Goal: Task Accomplishment & Management: Use online tool/utility

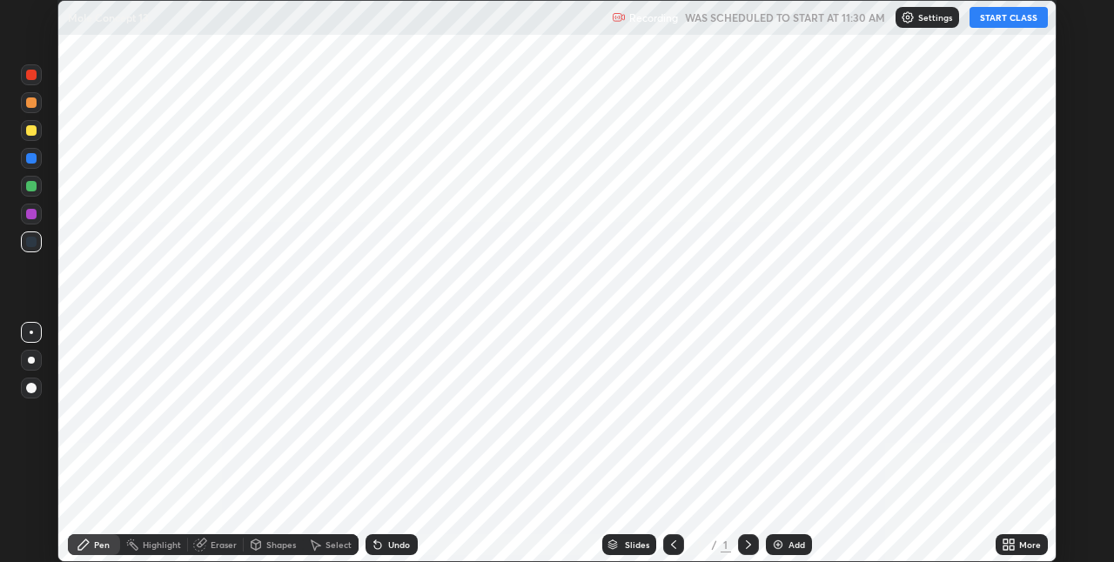
scroll to position [562, 1113]
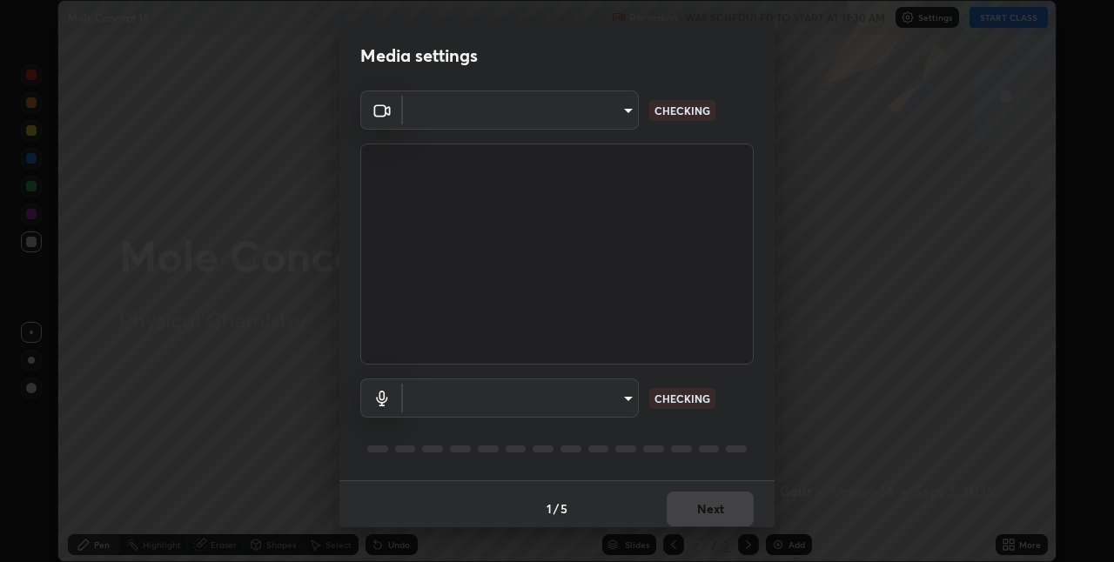
type input "8a437219b1c9d5fef93d1ec40e095ac8837f64dae60836980dab15105ba84f43"
click at [626, 411] on body "Erase all Mole Concept 13 Recording WAS SCHEDULED TO START AT 11:30 AM Settings…" at bounding box center [557, 281] width 1114 height 562
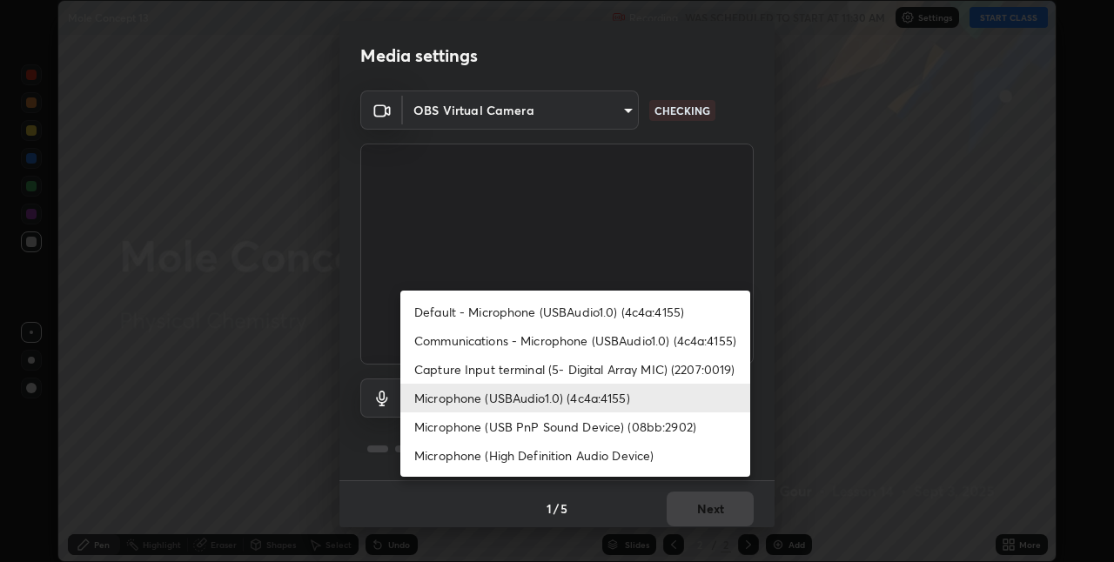
click at [659, 305] on li "Default - Microphone (USBAudio1.0) (4c4a:4155)" at bounding box center [575, 312] width 350 height 29
type input "default"
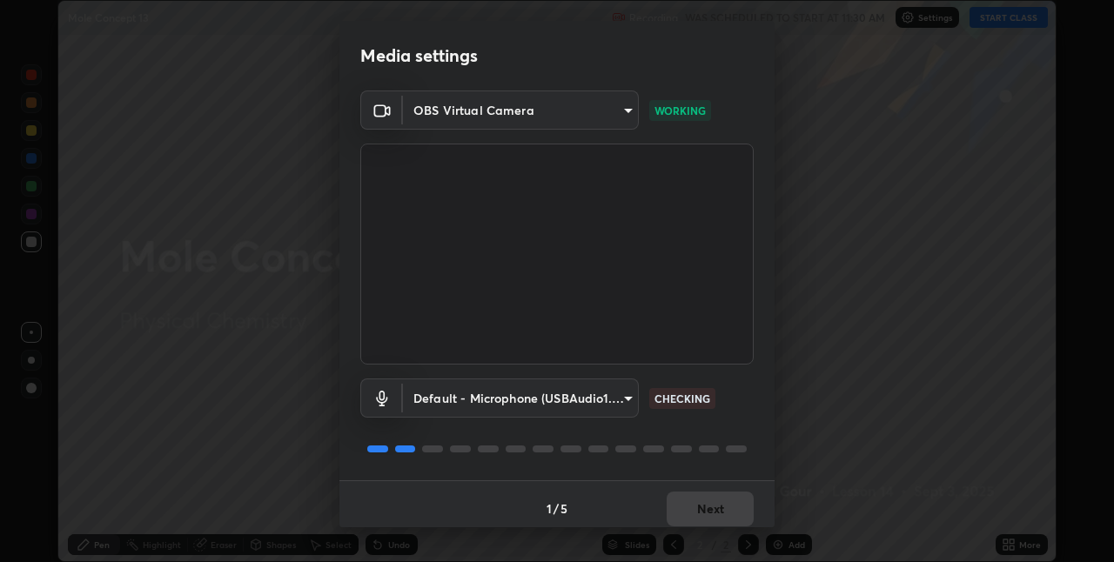
click at [622, 402] on body "Erase all Mole Concept 13 Recording WAS SCHEDULED TO START AT 11:30 AM Settings…" at bounding box center [557, 281] width 1114 height 562
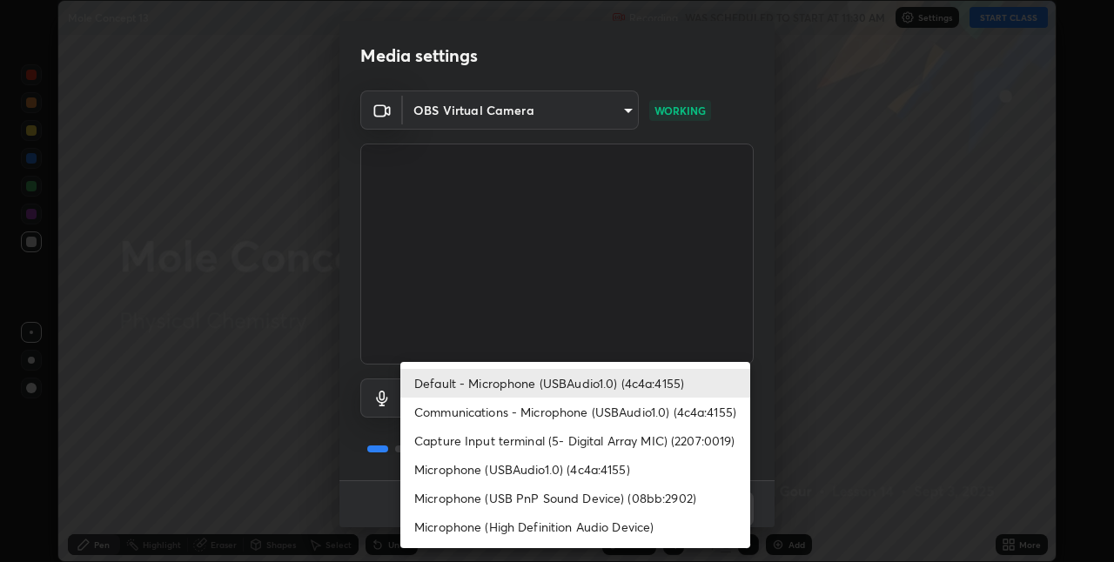
click at [766, 457] on div at bounding box center [557, 281] width 1114 height 562
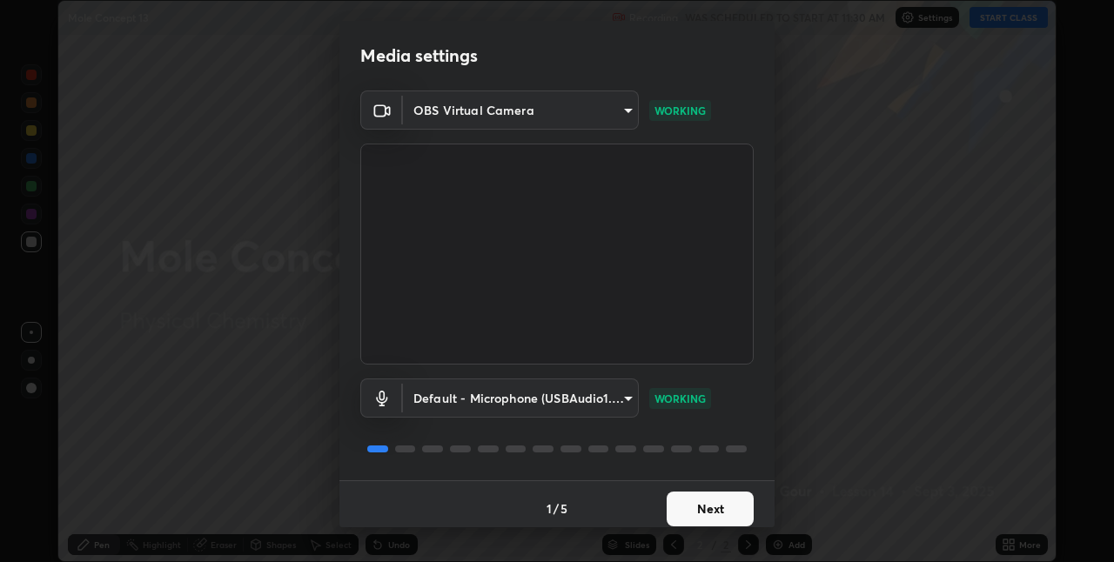
click at [702, 514] on button "Next" at bounding box center [709, 509] width 87 height 35
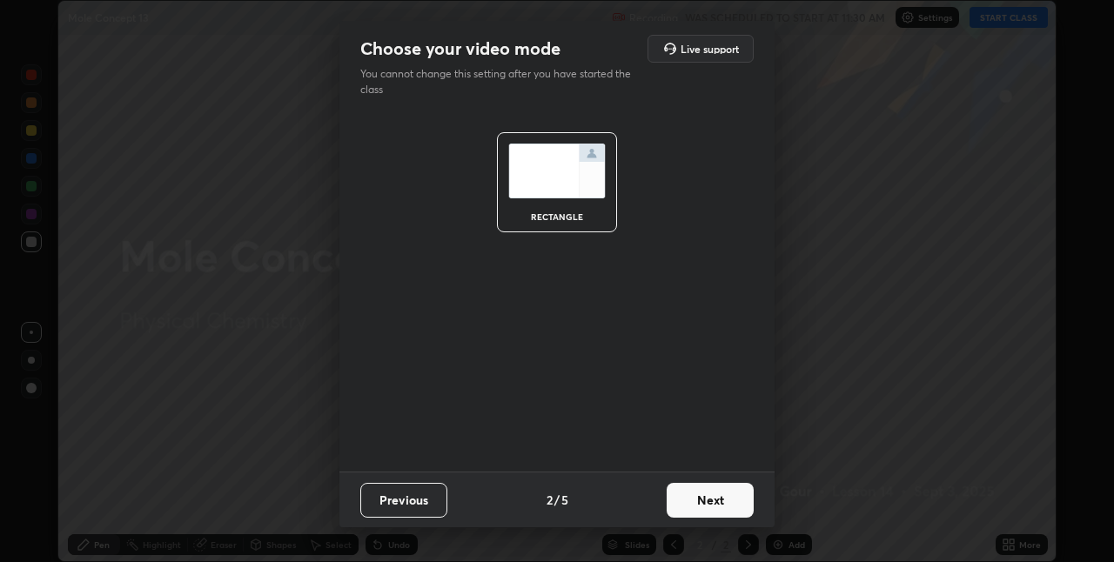
click at [709, 514] on button "Next" at bounding box center [709, 500] width 87 height 35
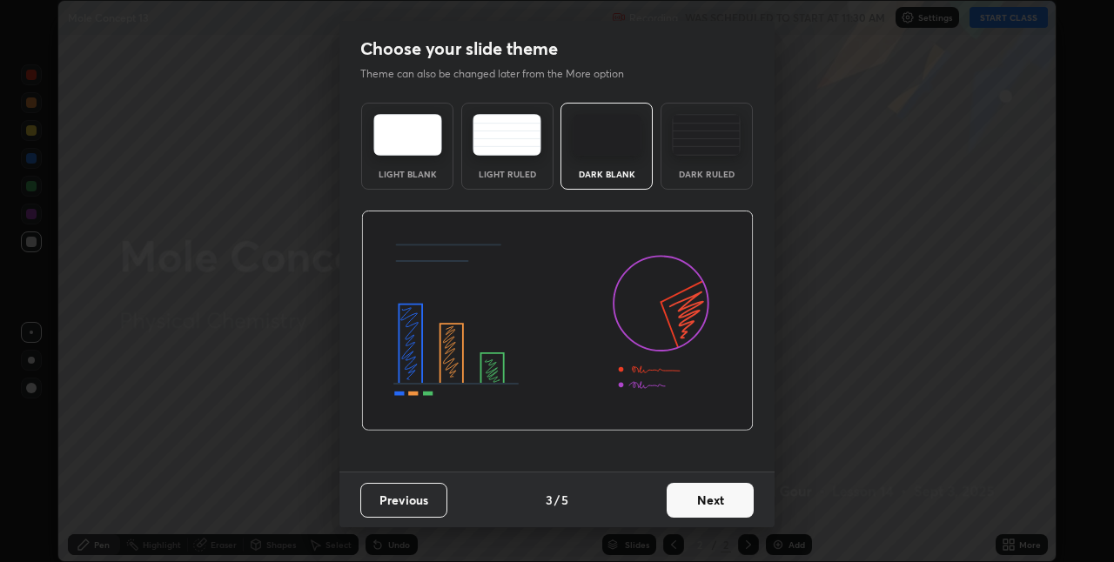
click at [728, 512] on button "Next" at bounding box center [709, 500] width 87 height 35
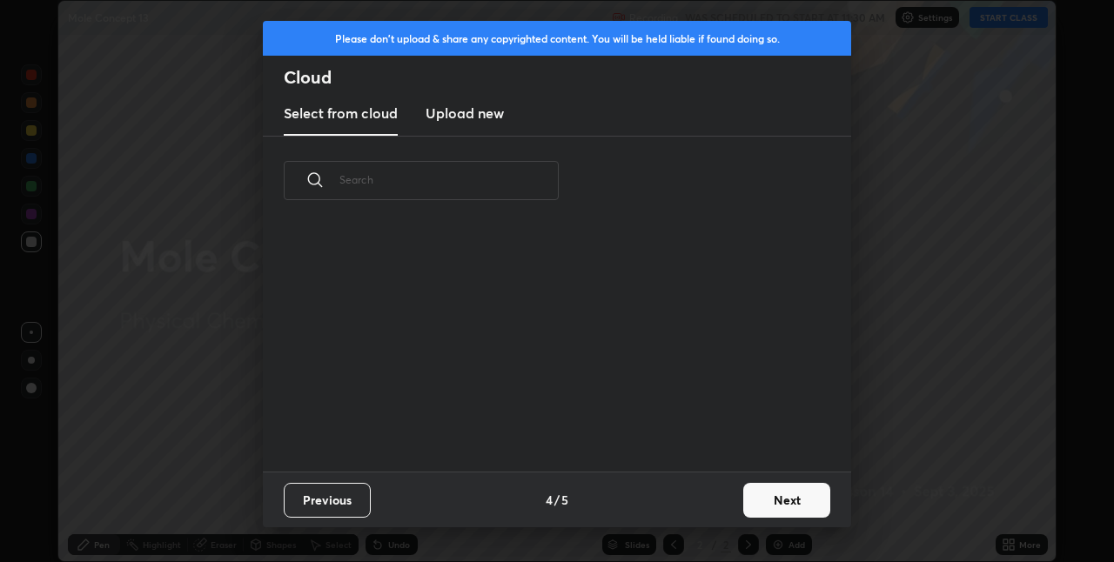
click at [768, 512] on button "Next" at bounding box center [786, 500] width 87 height 35
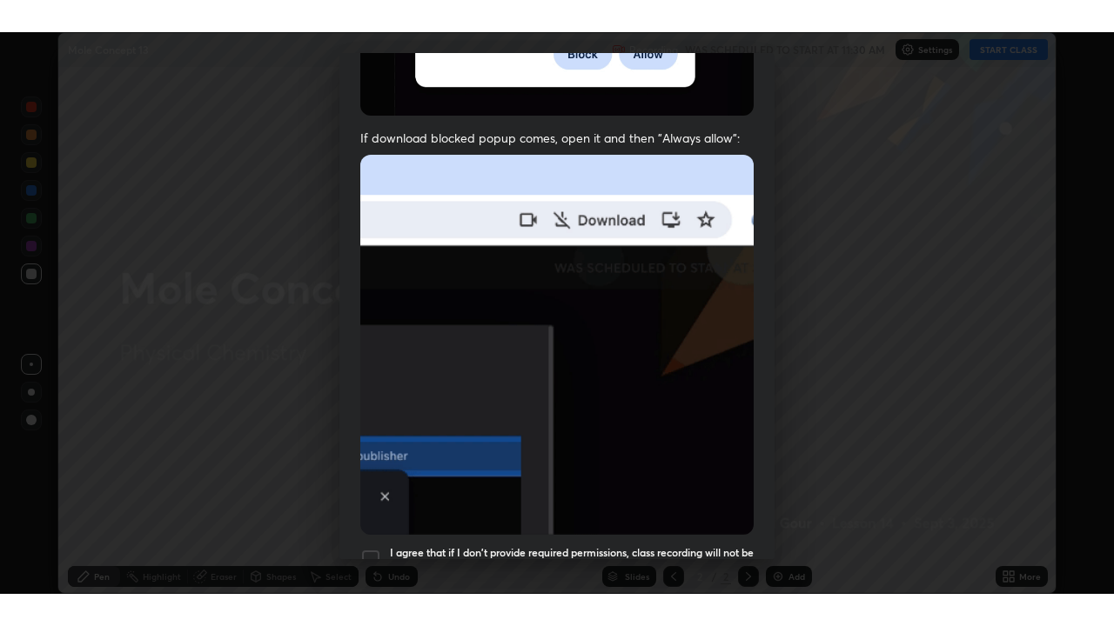
scroll to position [364, 0]
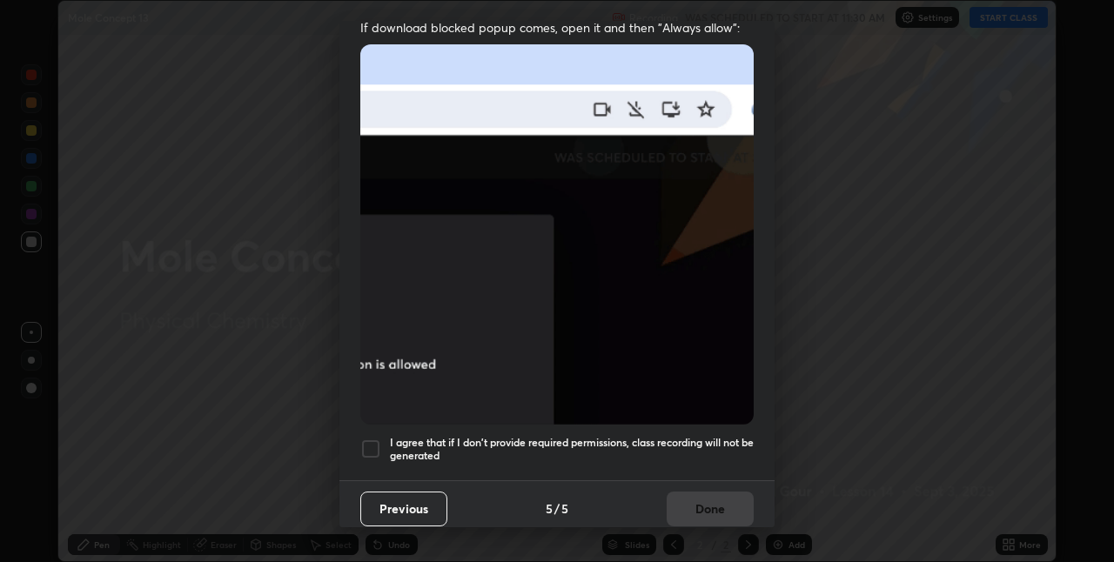
click at [377, 442] on div at bounding box center [370, 449] width 21 height 21
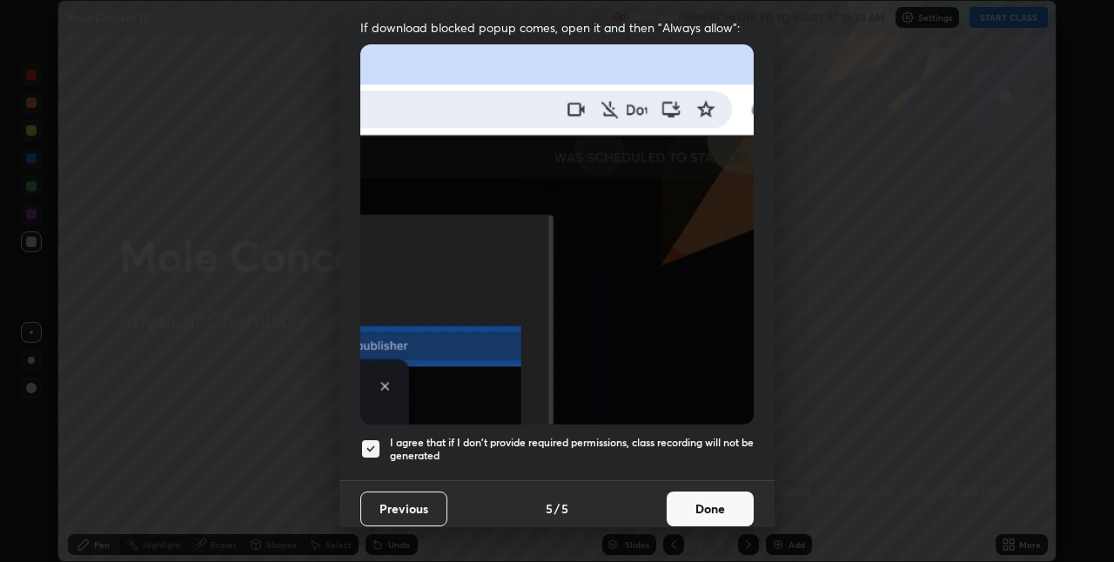
click at [707, 506] on button "Done" at bounding box center [709, 509] width 87 height 35
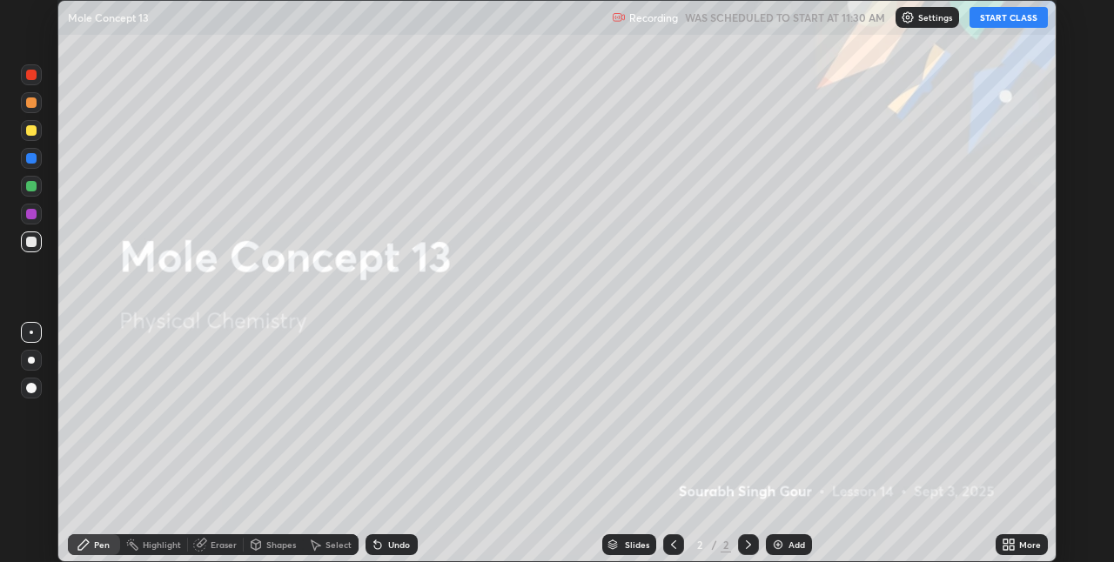
click at [984, 26] on button "START CLASS" at bounding box center [1008, 17] width 78 height 21
click at [1005, 547] on icon at bounding box center [1005, 548] width 4 height 4
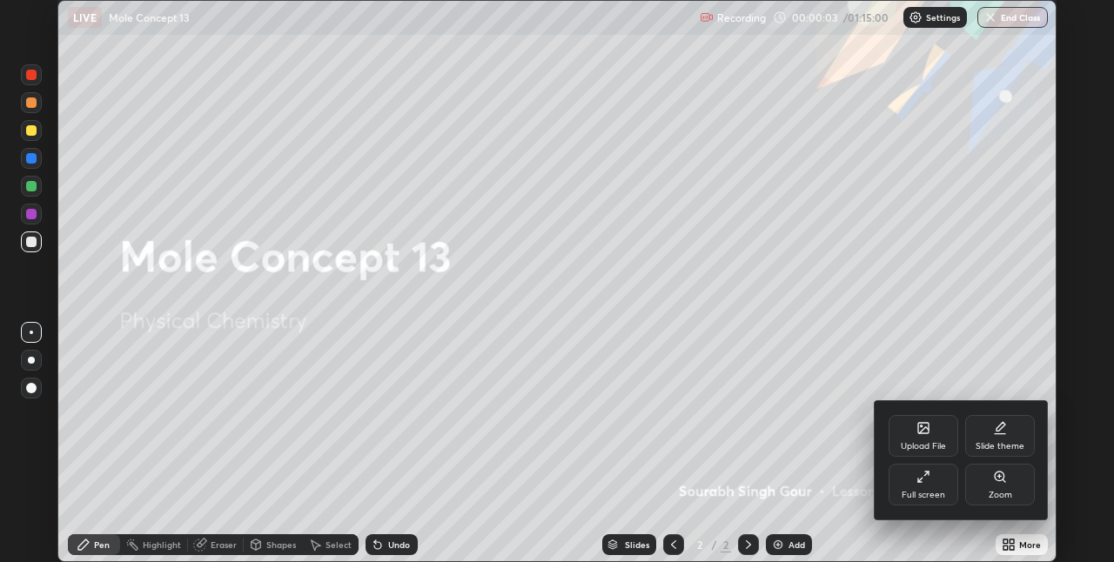
click at [922, 493] on div "Full screen" at bounding box center [923, 495] width 44 height 9
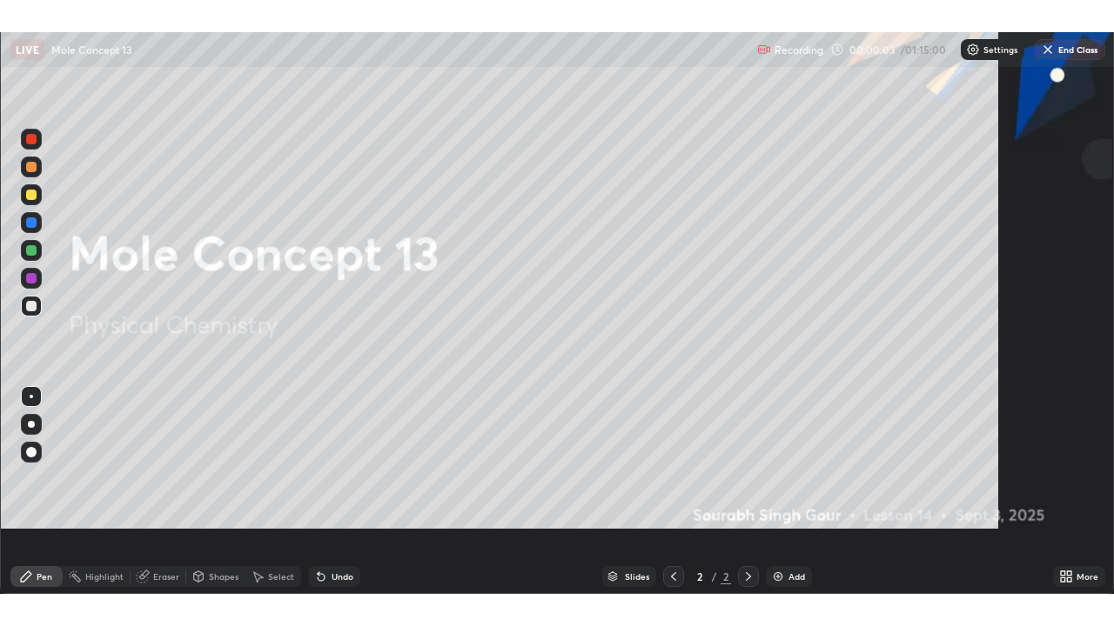
scroll to position [626, 1114]
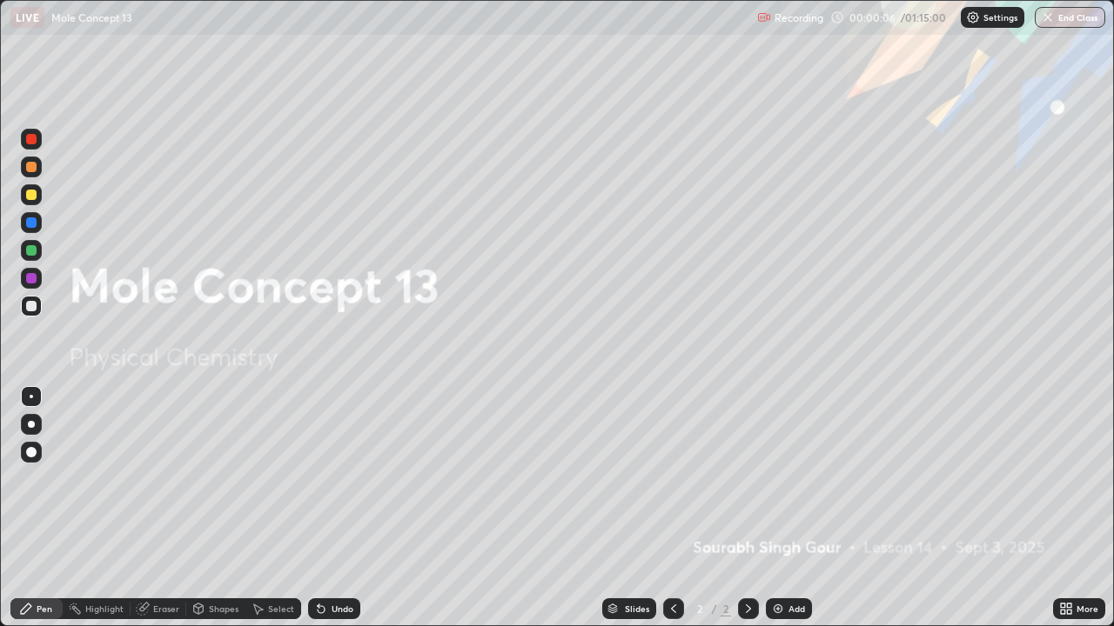
click at [775, 561] on img at bounding box center [778, 609] width 14 height 14
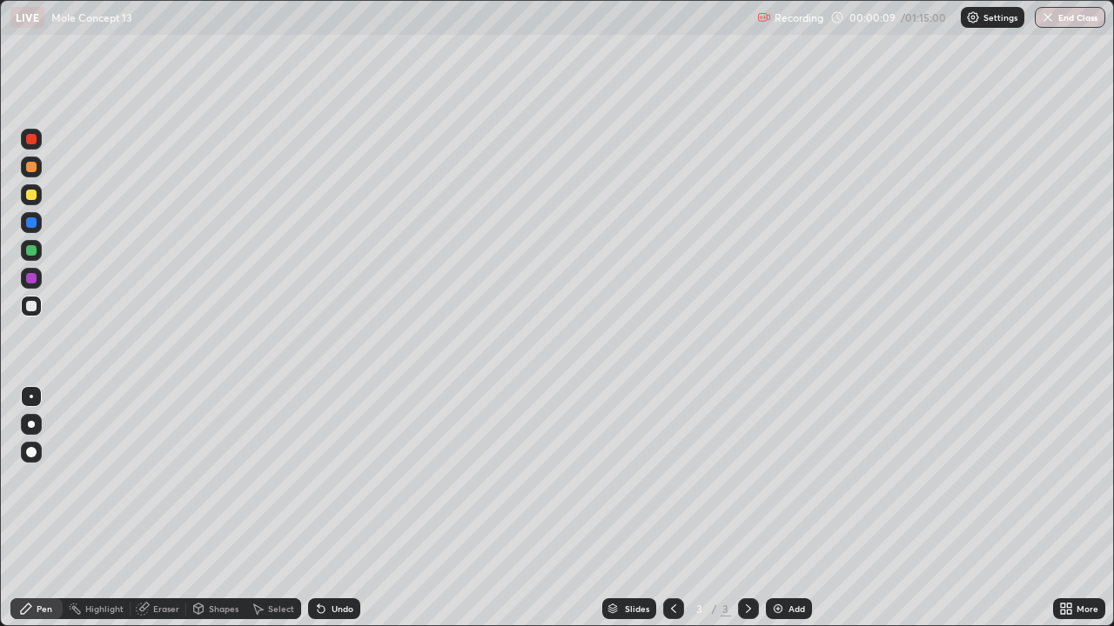
click at [31, 425] on div at bounding box center [31, 424] width 7 height 7
click at [27, 199] on div at bounding box center [31, 194] width 21 height 21
click at [779, 561] on img at bounding box center [778, 609] width 14 height 14
click at [325, 561] on div "Undo" at bounding box center [334, 609] width 52 height 21
click at [327, 561] on div "Undo" at bounding box center [334, 609] width 52 height 21
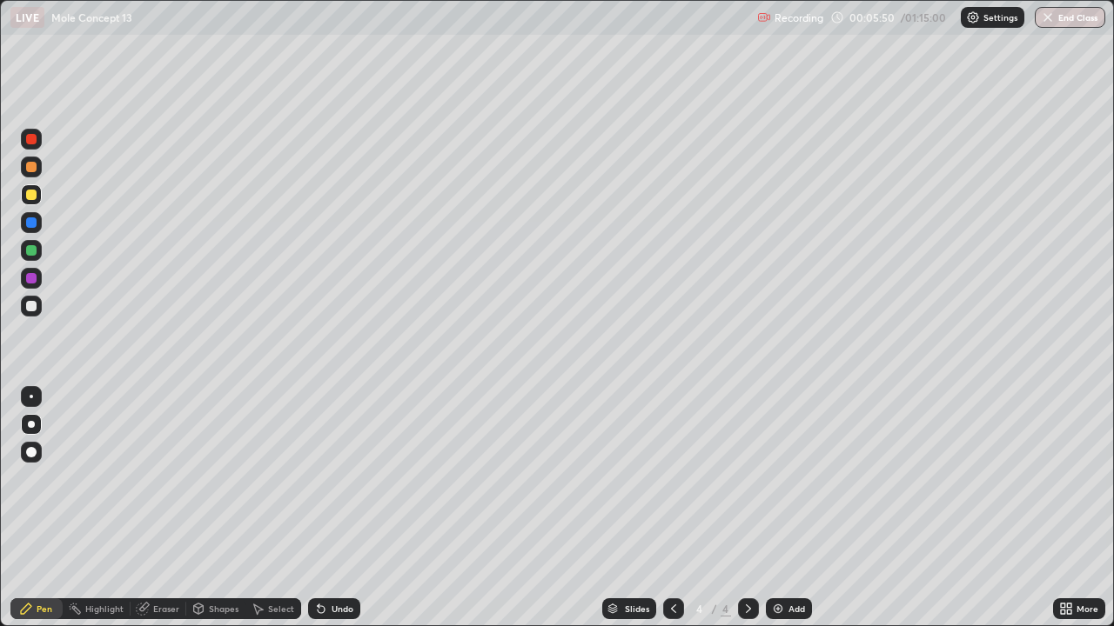
click at [336, 561] on div "Undo" at bounding box center [342, 609] width 22 height 9
click at [335, 561] on div "Undo" at bounding box center [342, 609] width 22 height 9
click at [336, 561] on div "Undo" at bounding box center [334, 609] width 52 height 21
click at [338, 561] on div "Undo" at bounding box center [334, 609] width 52 height 21
click at [342, 561] on div "Undo" at bounding box center [334, 609] width 52 height 21
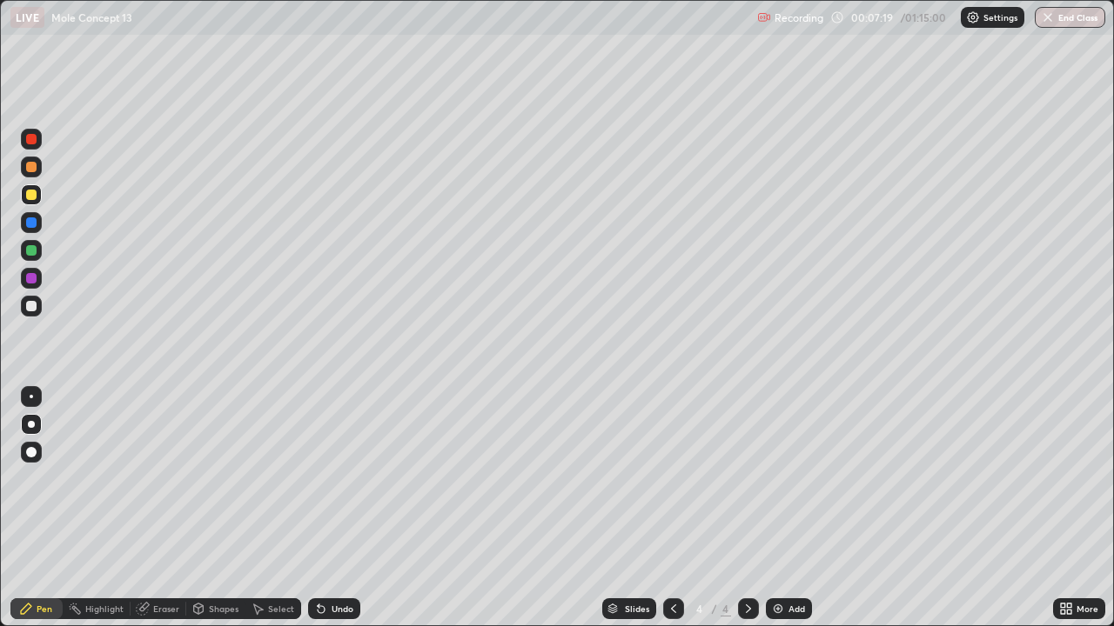
click at [773, 561] on img at bounding box center [778, 609] width 14 height 14
click at [788, 561] on div "Add" at bounding box center [796, 609] width 17 height 9
click at [34, 311] on div at bounding box center [31, 306] width 10 height 10
click at [25, 199] on div at bounding box center [31, 194] width 21 height 21
click at [34, 309] on div at bounding box center [31, 306] width 10 height 10
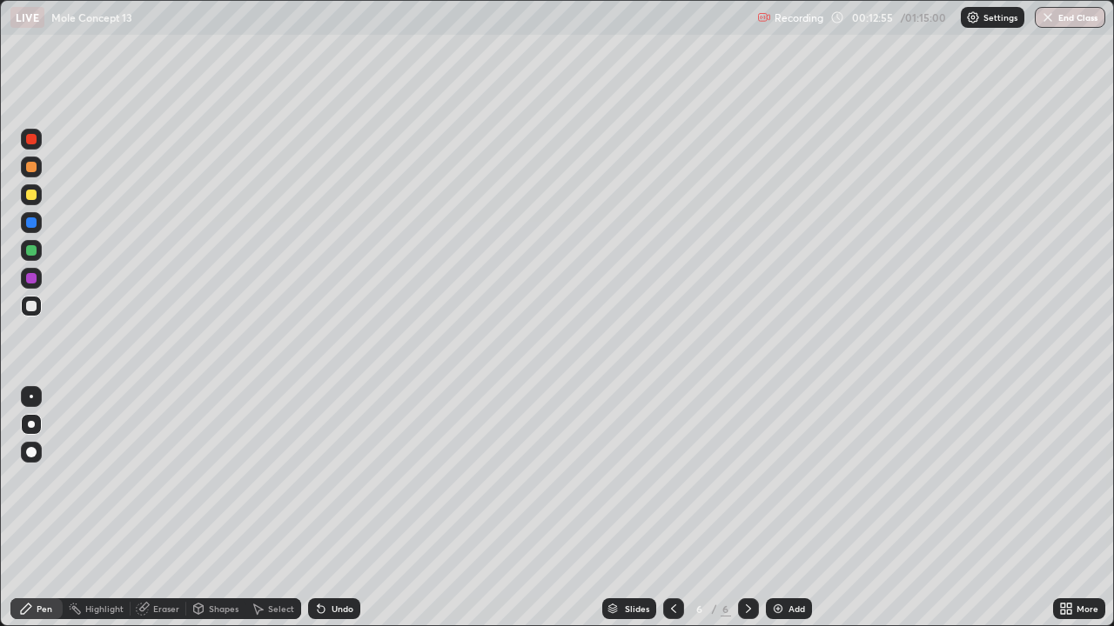
click at [772, 561] on img at bounding box center [778, 609] width 14 height 14
click at [29, 196] on div at bounding box center [31, 195] width 10 height 10
click at [673, 561] on icon at bounding box center [673, 609] width 5 height 9
click at [747, 561] on div at bounding box center [748, 609] width 21 height 21
click at [670, 561] on icon at bounding box center [673, 609] width 14 height 14
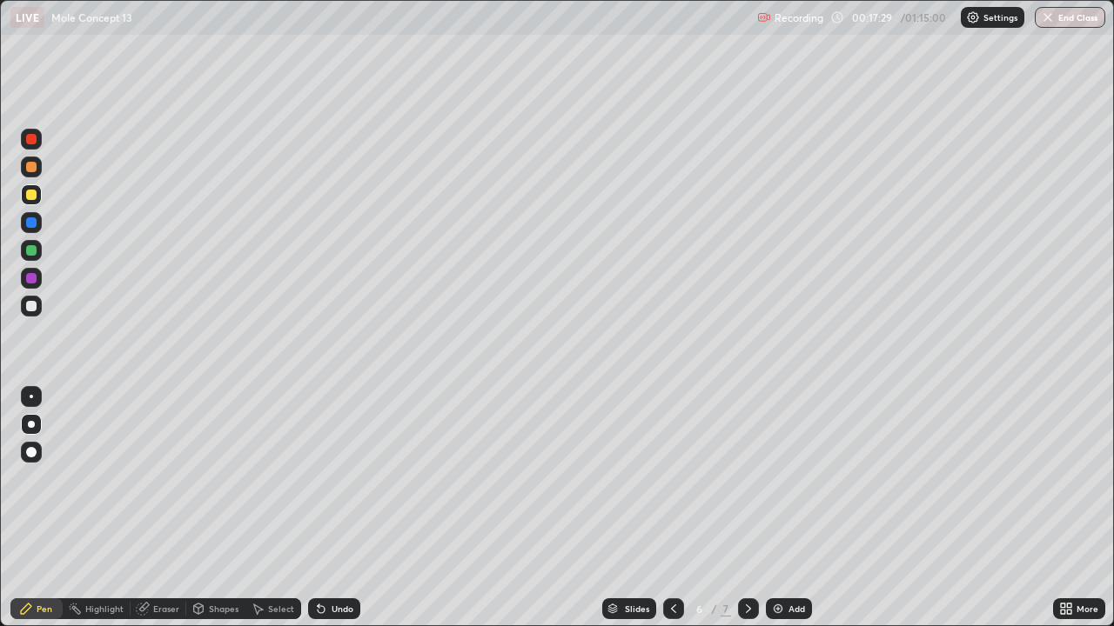
click at [748, 561] on icon at bounding box center [748, 609] width 14 height 14
click at [790, 561] on div "Add" at bounding box center [796, 609] width 17 height 9
click at [151, 561] on div "Eraser" at bounding box center [159, 609] width 56 height 21
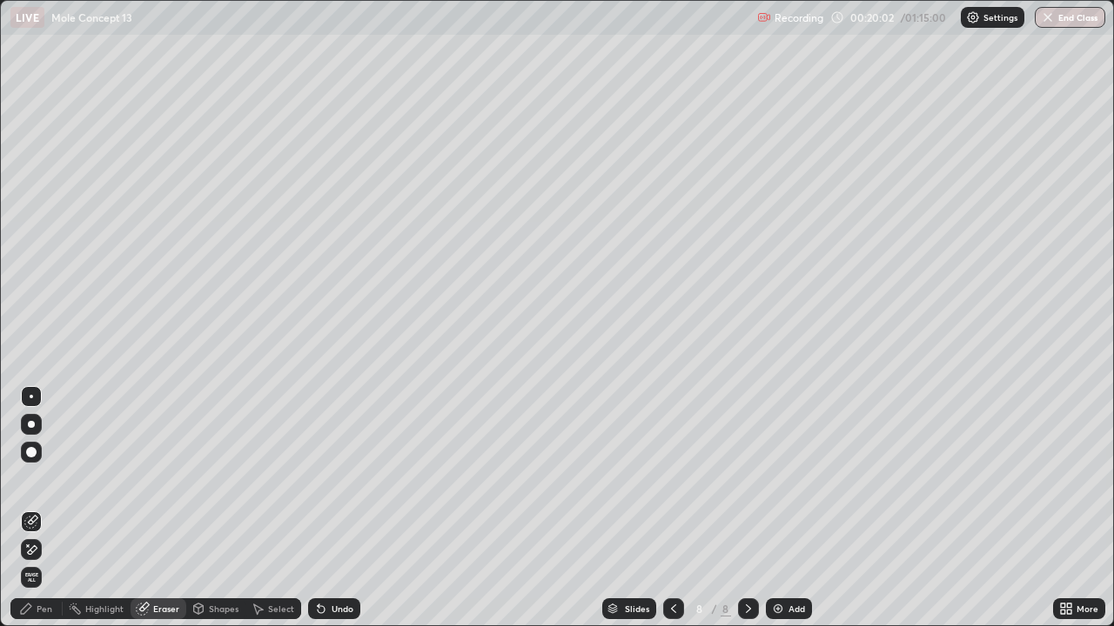
click at [49, 561] on div "Pen" at bounding box center [45, 609] width 16 height 9
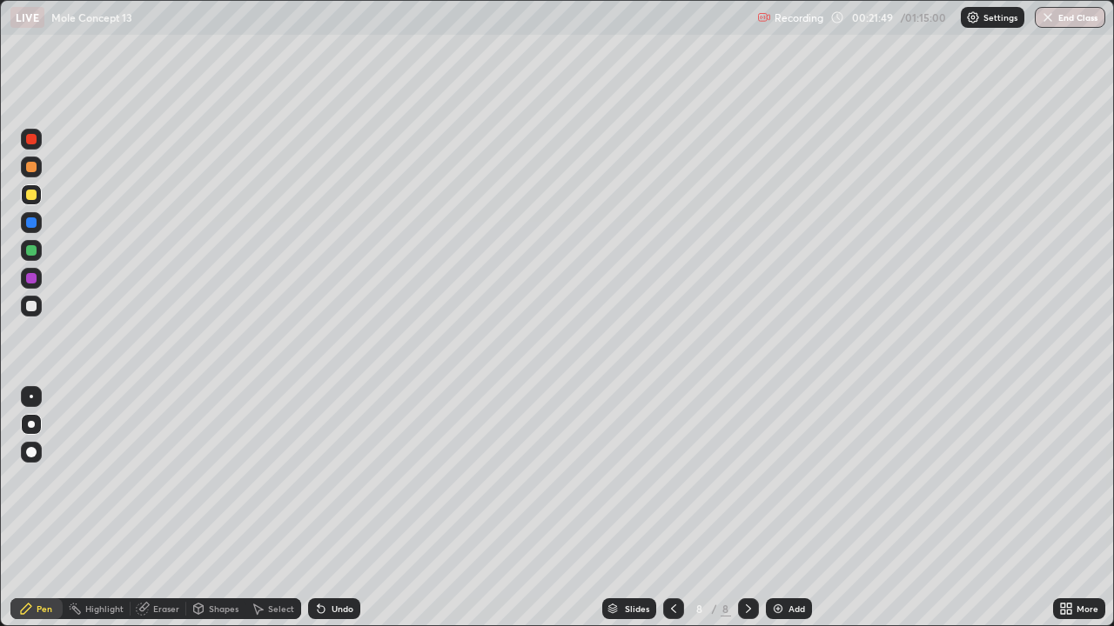
click at [29, 308] on div at bounding box center [31, 306] width 10 height 10
click at [781, 561] on img at bounding box center [778, 609] width 14 height 14
click at [34, 195] on div at bounding box center [31, 195] width 10 height 10
click at [33, 310] on div at bounding box center [31, 306] width 10 height 10
click at [780, 561] on img at bounding box center [778, 609] width 14 height 14
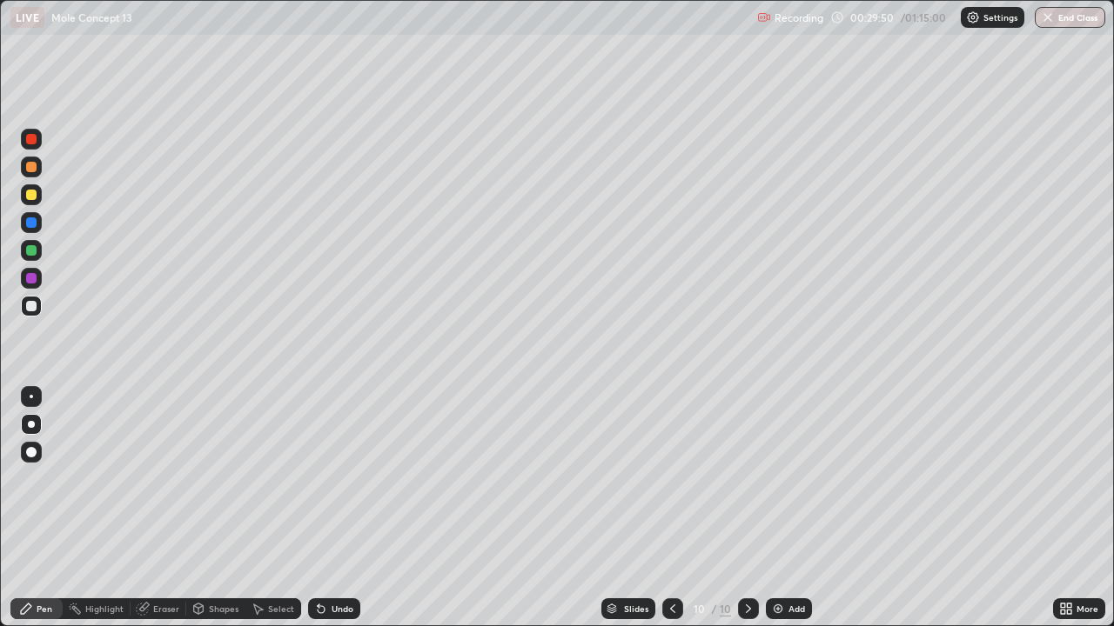
click at [32, 195] on div at bounding box center [31, 195] width 10 height 10
click at [35, 306] on div at bounding box center [31, 306] width 10 height 10
click at [342, 561] on div "Undo" at bounding box center [334, 609] width 52 height 21
click at [773, 561] on img at bounding box center [778, 609] width 14 height 14
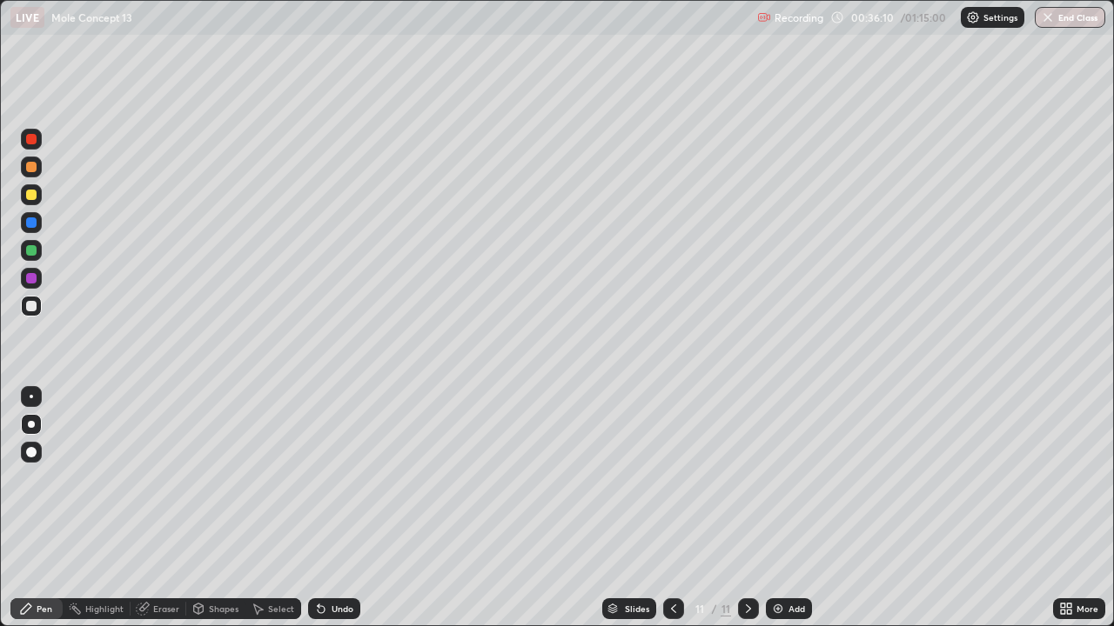
click at [35, 196] on div at bounding box center [31, 195] width 10 height 10
click at [31, 309] on div at bounding box center [31, 306] width 10 height 10
click at [32, 197] on div at bounding box center [31, 195] width 10 height 10
click at [154, 561] on div "Eraser" at bounding box center [166, 609] width 26 height 9
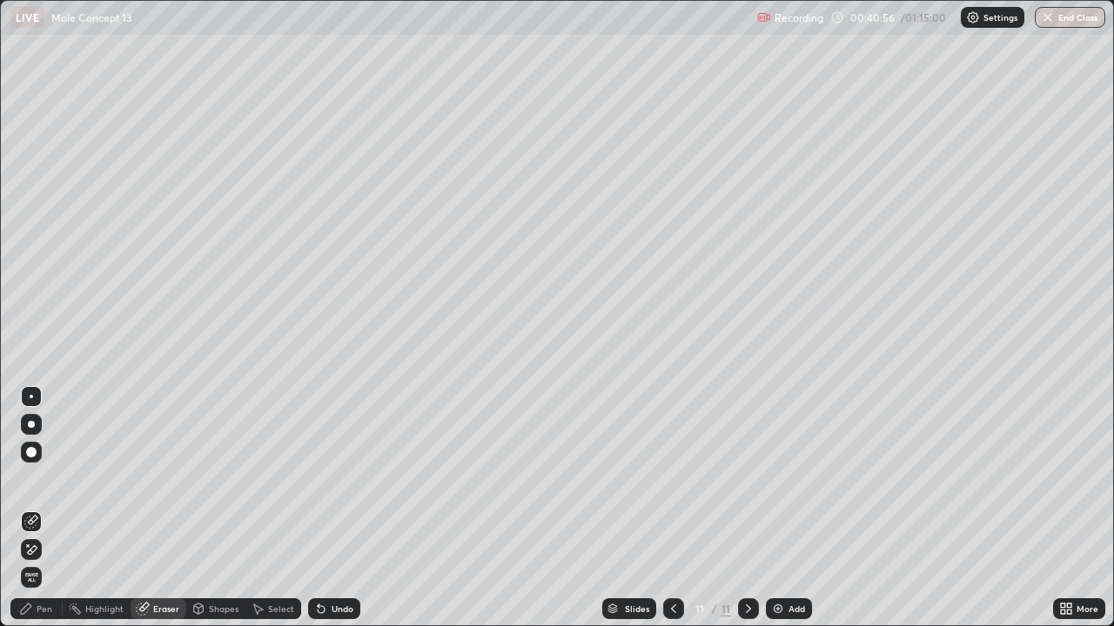
click at [46, 561] on div "Pen" at bounding box center [36, 609] width 52 height 21
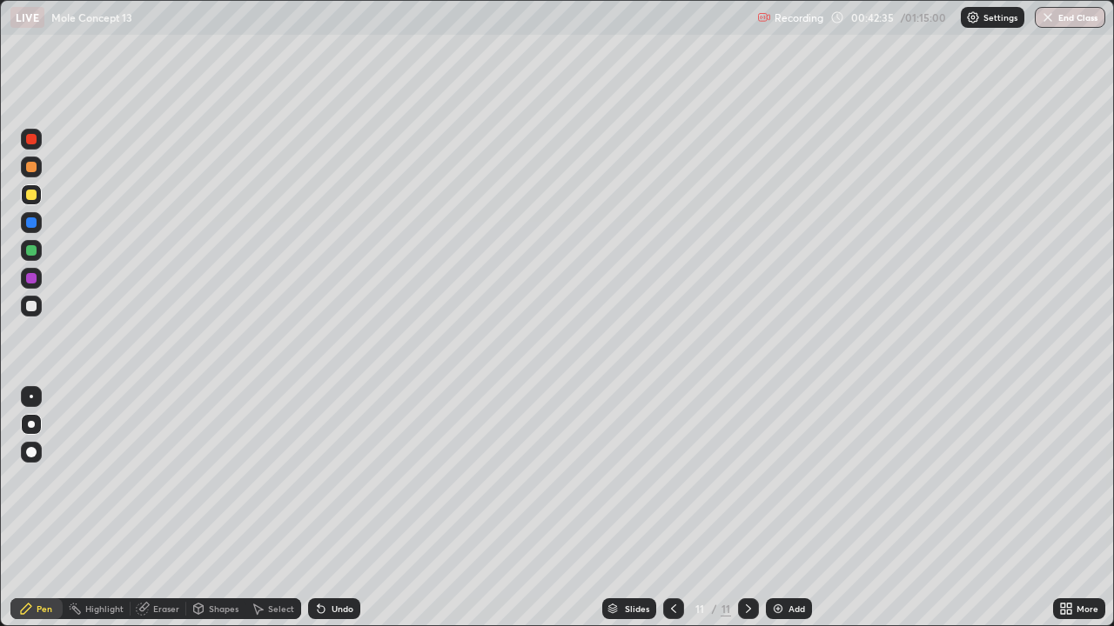
click at [780, 561] on img at bounding box center [778, 609] width 14 height 14
click at [32, 307] on div at bounding box center [31, 306] width 10 height 10
click at [672, 561] on icon at bounding box center [673, 609] width 14 height 14
click at [745, 561] on icon at bounding box center [748, 609] width 14 height 14
click at [671, 561] on icon at bounding box center [673, 609] width 14 height 14
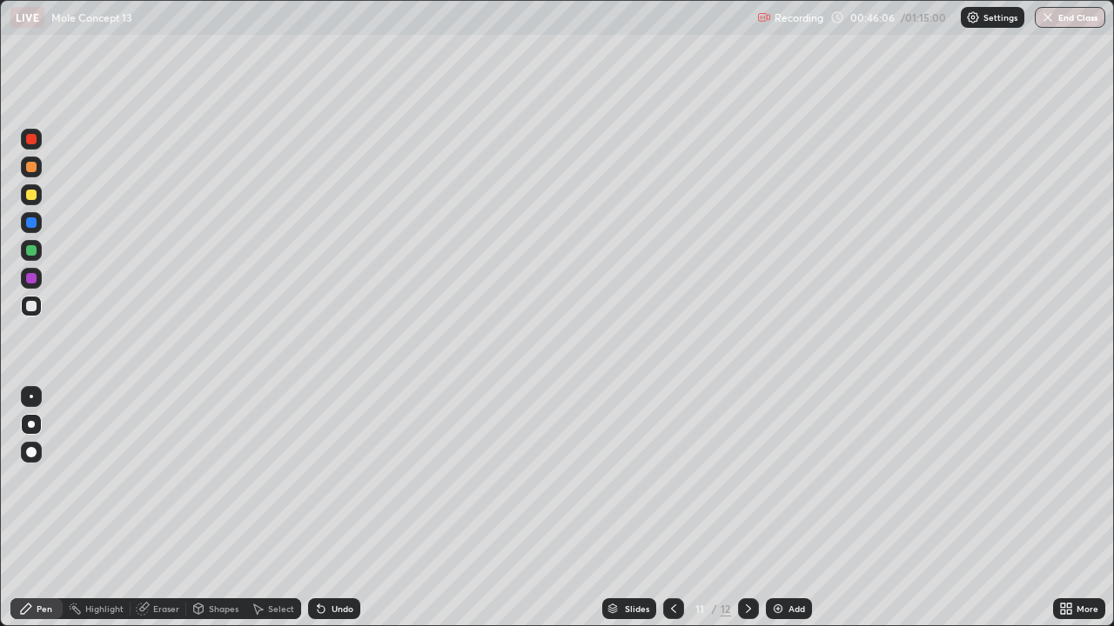
click at [673, 561] on icon at bounding box center [673, 609] width 14 height 14
click at [669, 561] on icon at bounding box center [673, 609] width 14 height 14
click at [672, 561] on icon at bounding box center [673, 609] width 14 height 14
click at [666, 561] on icon at bounding box center [673, 609] width 14 height 14
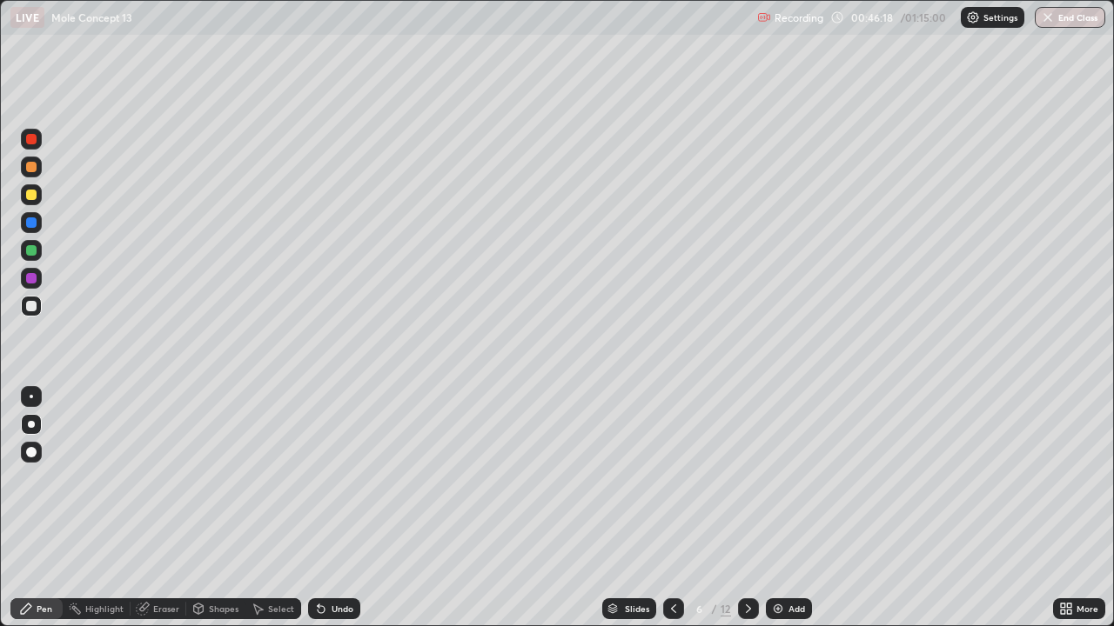
click at [747, 561] on div at bounding box center [748, 609] width 21 height 35
click at [746, 561] on icon at bounding box center [748, 609] width 5 height 9
click at [751, 561] on div at bounding box center [748, 609] width 21 height 35
click at [747, 561] on icon at bounding box center [748, 609] width 14 height 14
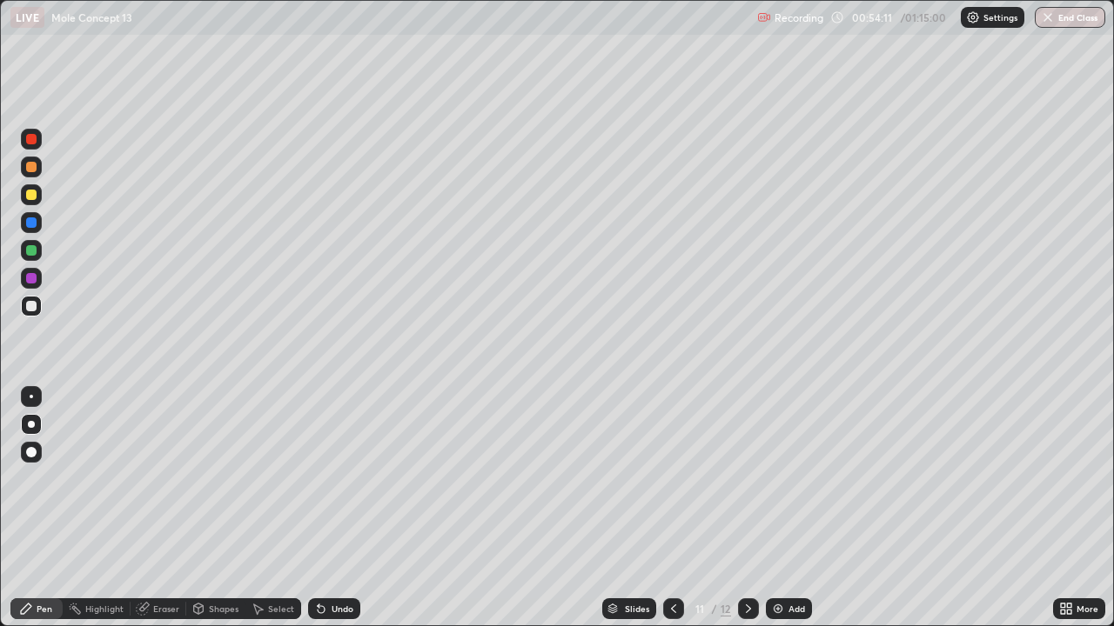
click at [754, 561] on div at bounding box center [748, 609] width 21 height 21
click at [781, 561] on img at bounding box center [778, 609] width 14 height 14
click at [35, 195] on div at bounding box center [31, 195] width 10 height 10
click at [777, 561] on img at bounding box center [778, 609] width 14 height 14
click at [31, 311] on div at bounding box center [31, 306] width 10 height 10
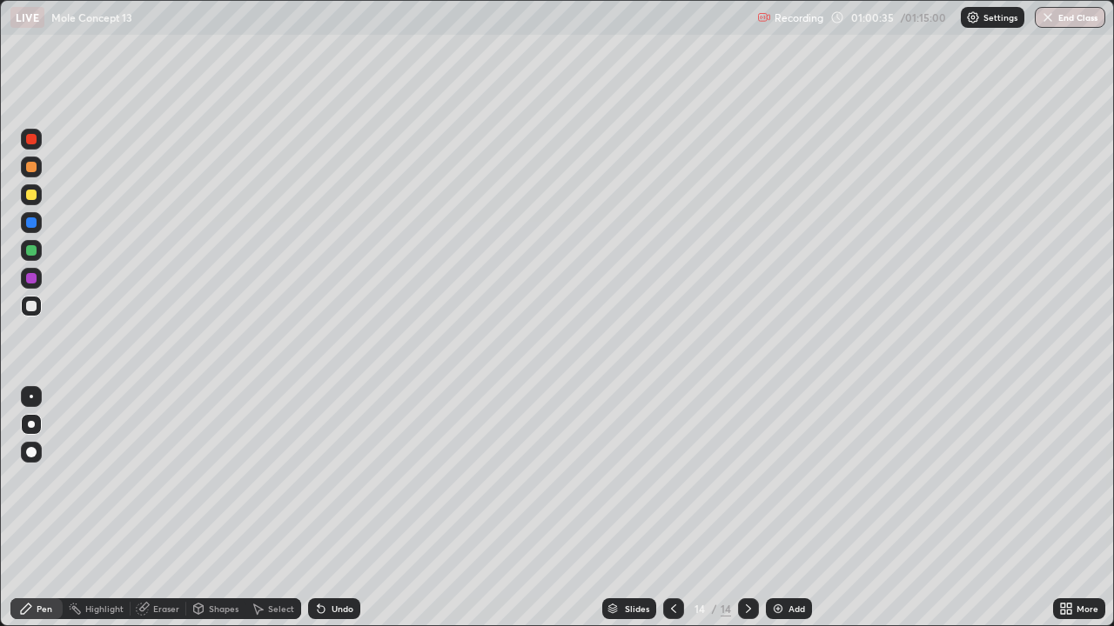
click at [31, 193] on div at bounding box center [31, 195] width 10 height 10
click at [30, 306] on div at bounding box center [31, 306] width 10 height 10
click at [776, 561] on img at bounding box center [778, 609] width 14 height 14
click at [35, 196] on div at bounding box center [31, 195] width 10 height 10
click at [34, 309] on div at bounding box center [31, 306] width 10 height 10
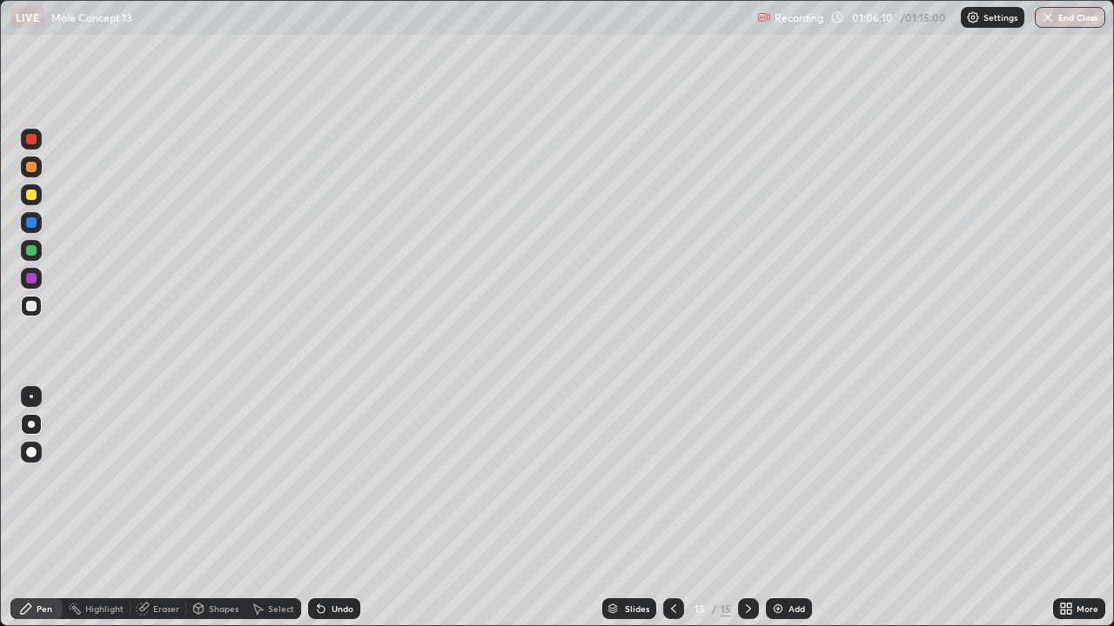
click at [333, 561] on div "Undo" at bounding box center [342, 609] width 22 height 9
click at [336, 561] on div "Undo" at bounding box center [342, 609] width 22 height 9
click at [331, 561] on div "Undo" at bounding box center [334, 609] width 52 height 21
click at [679, 561] on div at bounding box center [673, 609] width 21 height 21
click at [672, 561] on icon at bounding box center [673, 609] width 14 height 14
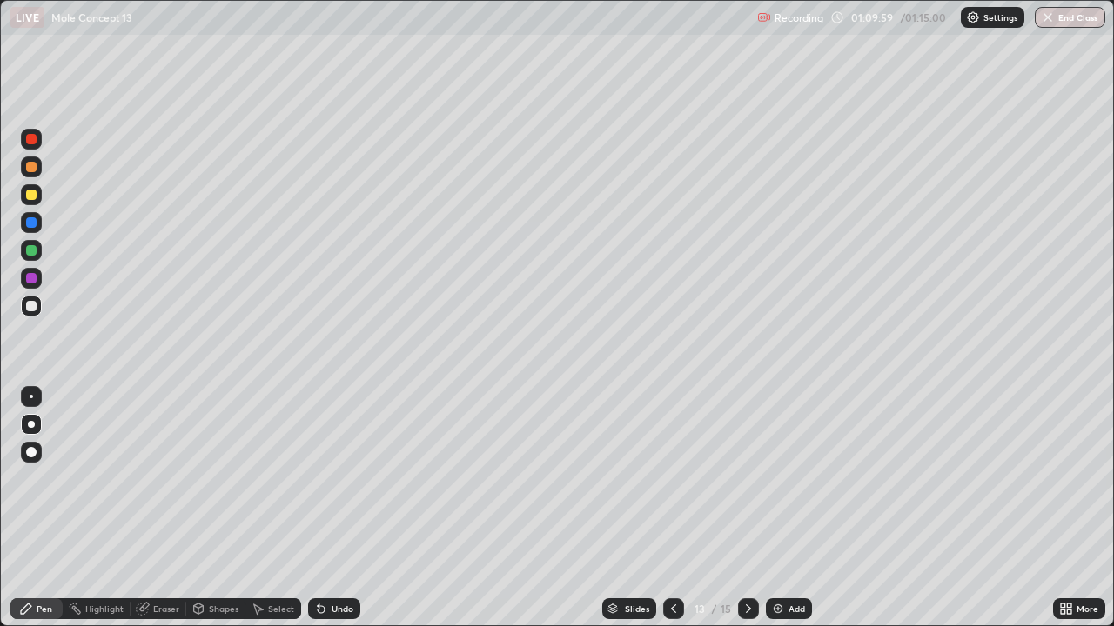
click at [748, 561] on icon at bounding box center [748, 609] width 5 height 9
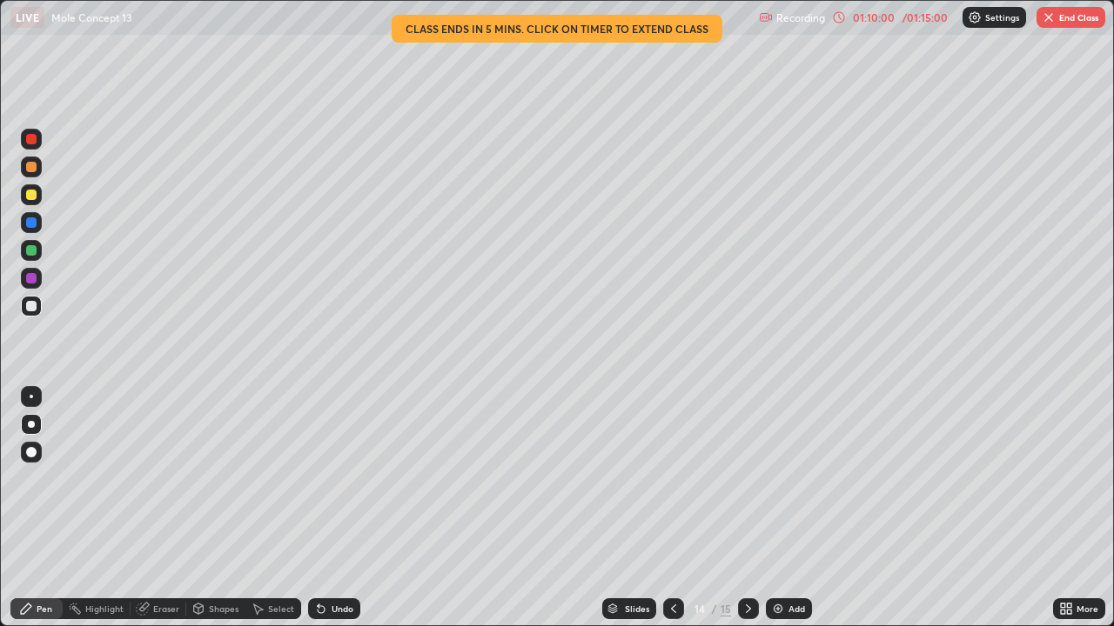
click at [748, 561] on icon at bounding box center [748, 609] width 14 height 14
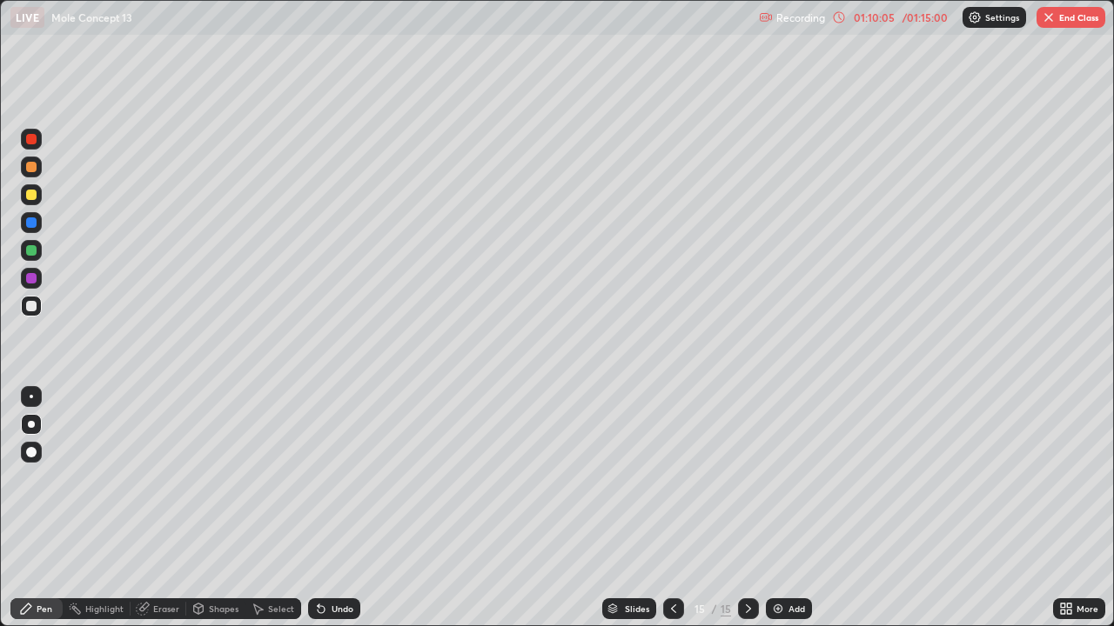
click at [1072, 26] on button "End Class" at bounding box center [1070, 17] width 69 height 21
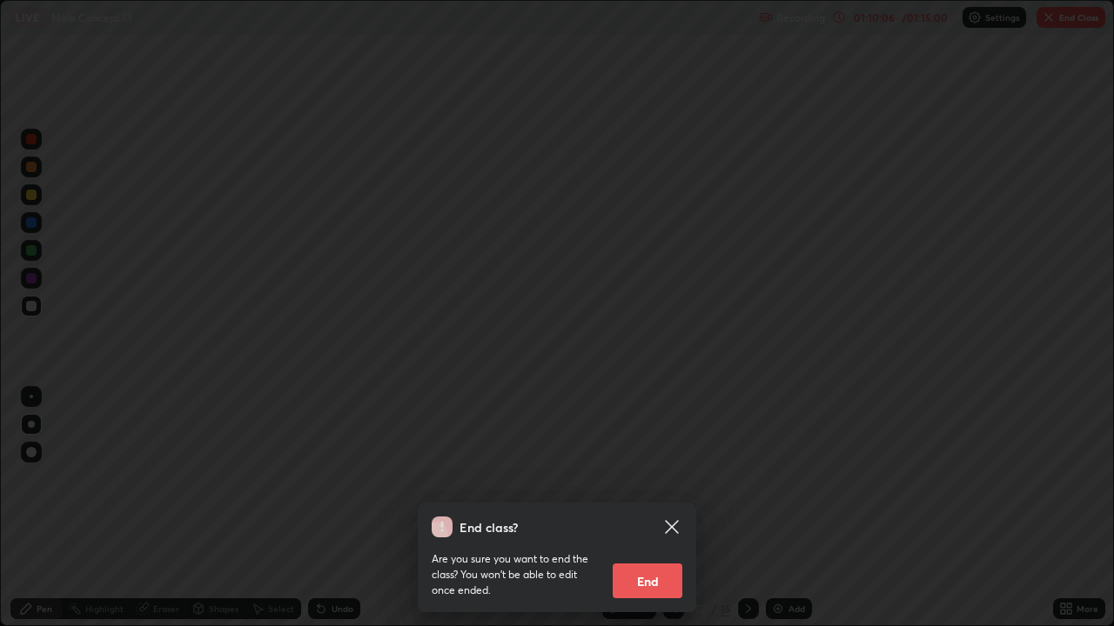
click at [673, 561] on button "End" at bounding box center [648, 581] width 70 height 35
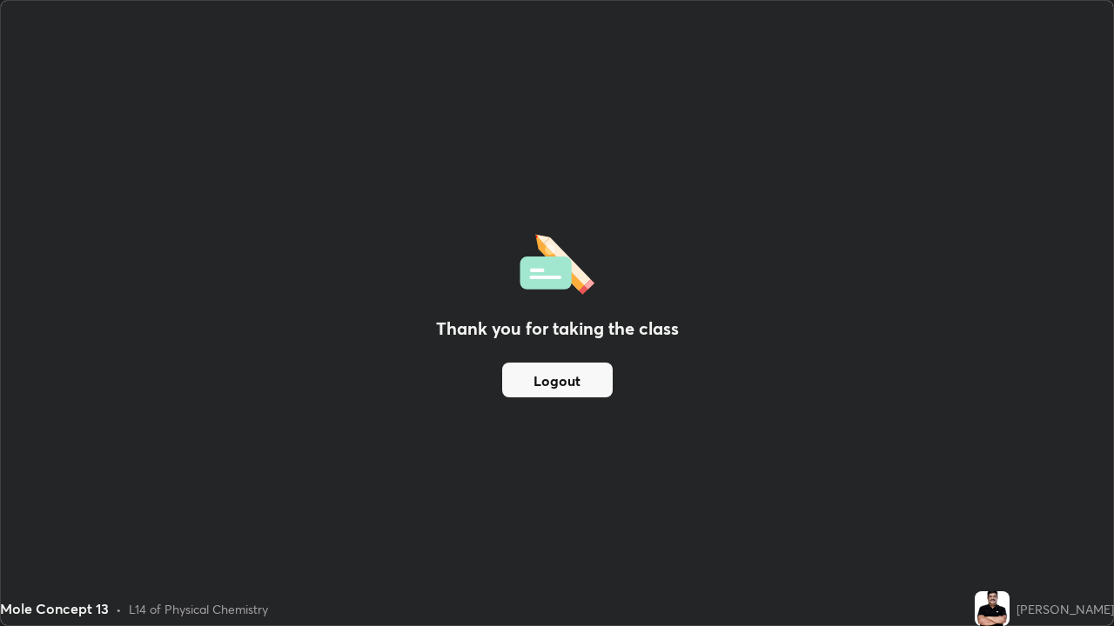
click at [592, 385] on button "Logout" at bounding box center [557, 380] width 110 height 35
